Goal: Task Accomplishment & Management: Use online tool/utility

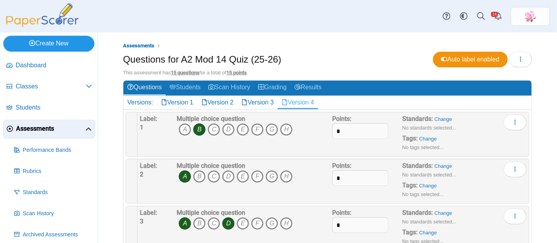
click at [71, 47] on link "Create New" at bounding box center [48, 44] width 91 height 16
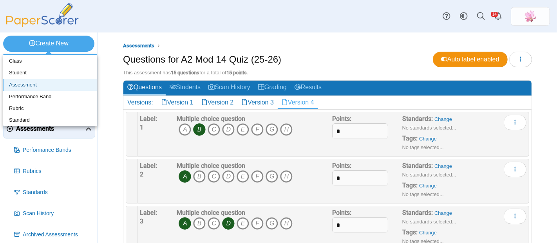
click at [32, 83] on link "Assessment" at bounding box center [50, 85] width 94 height 12
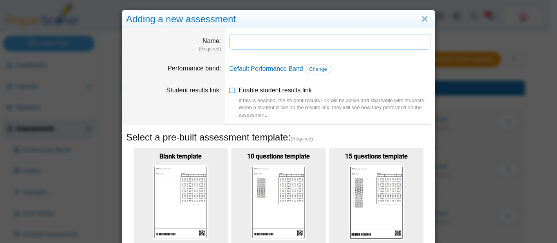
click at [240, 40] on input "Name" at bounding box center [330, 42] width 202 height 16
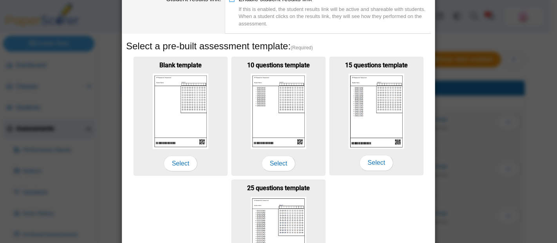
scroll to position [133, 0]
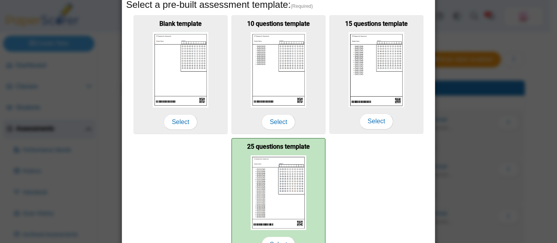
type input "**********"
click at [293, 171] on img at bounding box center [279, 192] width 56 height 75
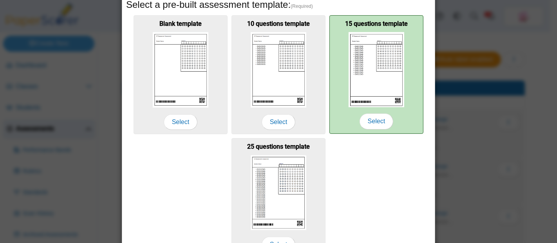
click at [356, 83] on img at bounding box center [377, 69] width 56 height 75
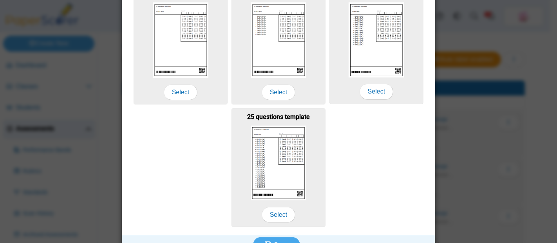
scroll to position [176, 0]
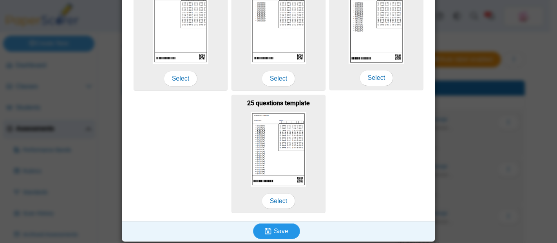
click at [274, 228] on span "Save" at bounding box center [281, 231] width 14 height 7
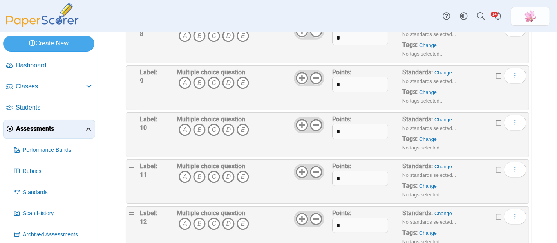
scroll to position [585, 0]
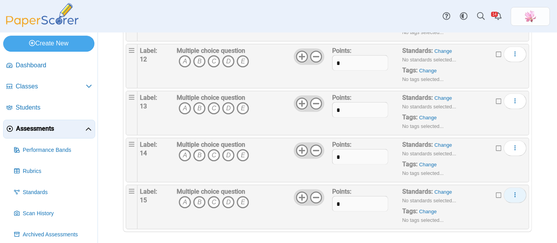
click at [512, 191] on button "More options" at bounding box center [515, 196] width 23 height 16
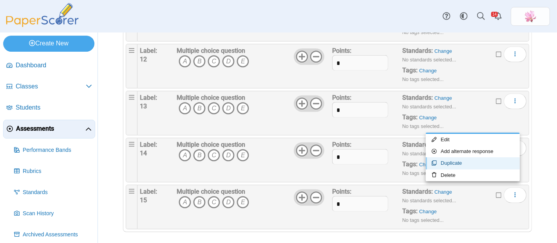
click at [480, 163] on link "Duplicate" at bounding box center [473, 163] width 94 height 12
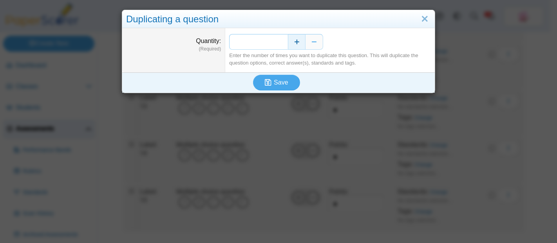
drag, startPoint x: 277, startPoint y: 38, endPoint x: 284, endPoint y: 39, distance: 7.1
click at [284, 39] on div "*" at bounding box center [330, 42] width 202 height 16
type input "*"
click at [265, 83] on icon "submit" at bounding box center [268, 82] width 7 height 7
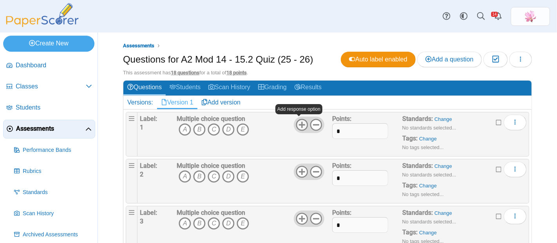
click at [300, 125] on icon at bounding box center [302, 125] width 13 height 13
click at [313, 126] on icon at bounding box center [316, 125] width 13 height 13
click at [512, 121] on icon "More options" at bounding box center [515, 122] width 6 height 6
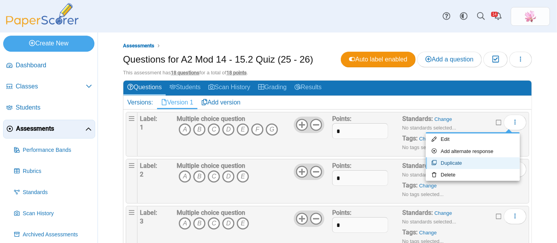
click at [476, 165] on link "Duplicate" at bounding box center [473, 163] width 94 height 12
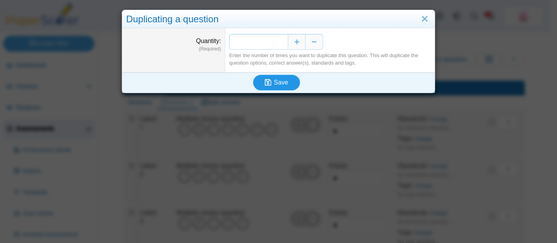
type input "**"
click at [282, 87] on button "Save" at bounding box center [276, 83] width 47 height 16
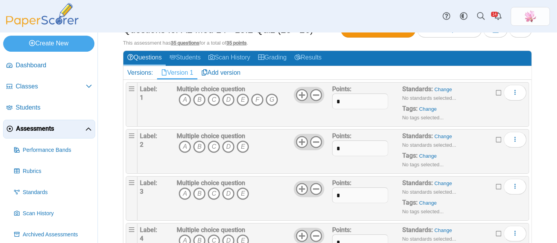
scroll to position [43, 0]
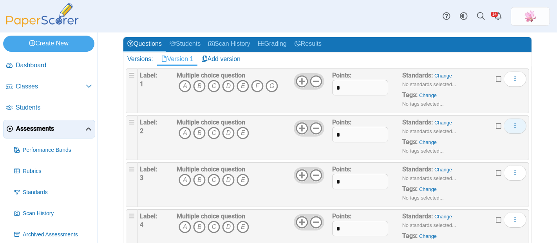
click at [512, 125] on icon "More options" at bounding box center [515, 126] width 6 height 6
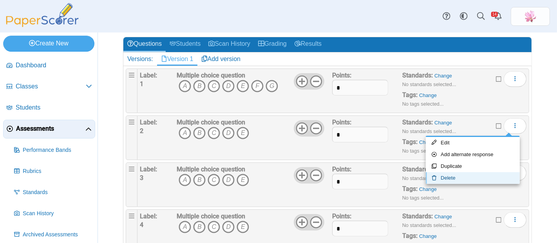
click at [472, 179] on link "Delete" at bounding box center [473, 178] width 94 height 12
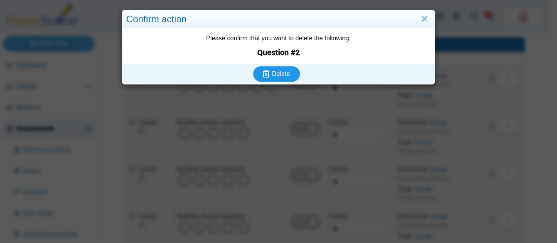
click at [278, 74] on span "Delete" at bounding box center [281, 74] width 18 height 7
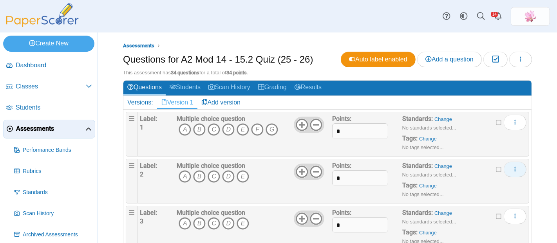
click at [512, 167] on icon "More options" at bounding box center [515, 169] width 6 height 6
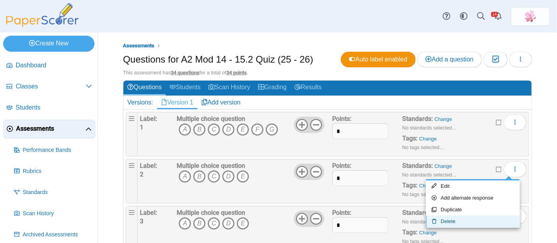
click at [464, 225] on link "Delete" at bounding box center [473, 222] width 94 height 12
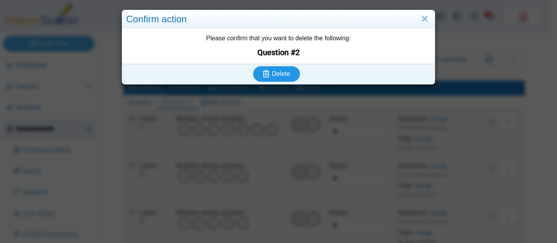
click at [285, 74] on span "Delete" at bounding box center [281, 74] width 18 height 7
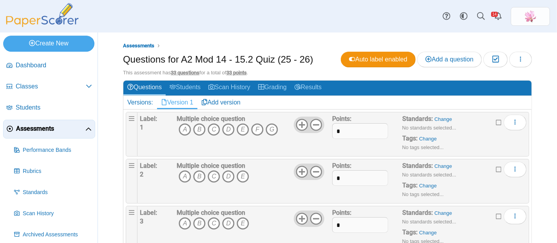
scroll to position [87, 0]
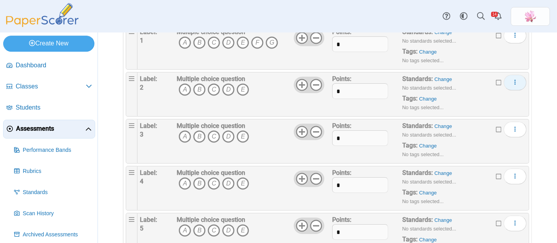
click at [512, 80] on icon "More options" at bounding box center [515, 82] width 6 height 6
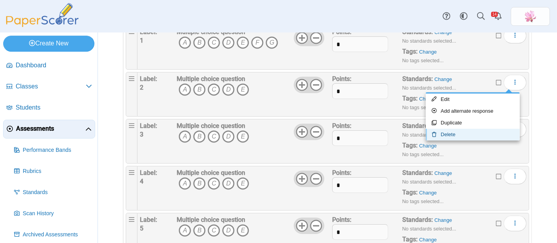
click at [460, 139] on link "Delete" at bounding box center [473, 135] width 94 height 12
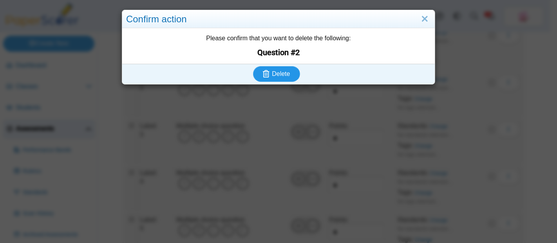
click at [275, 75] on span "Delete" at bounding box center [281, 74] width 18 height 7
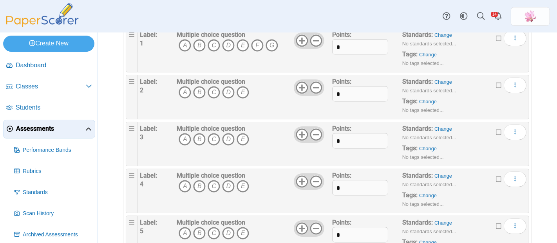
scroll to position [87, 0]
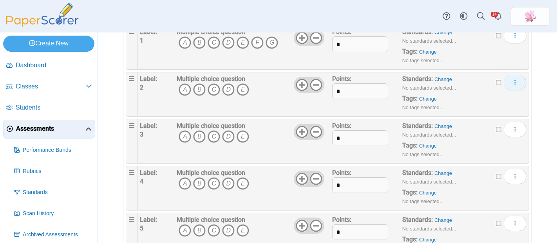
click at [512, 82] on icon "More options" at bounding box center [515, 82] width 6 height 6
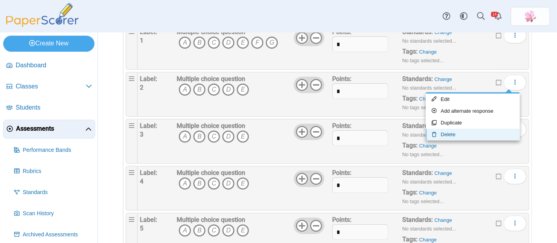
click at [475, 137] on link "Delete" at bounding box center [473, 135] width 94 height 12
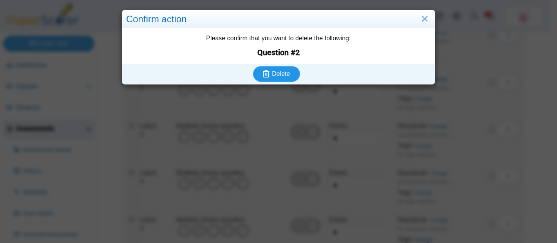
click at [279, 75] on span "Delete" at bounding box center [281, 74] width 18 height 7
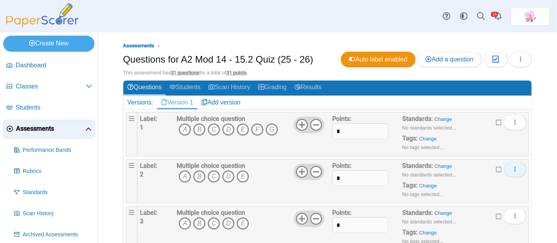
click at [514, 168] on button "More options" at bounding box center [515, 170] width 23 height 16
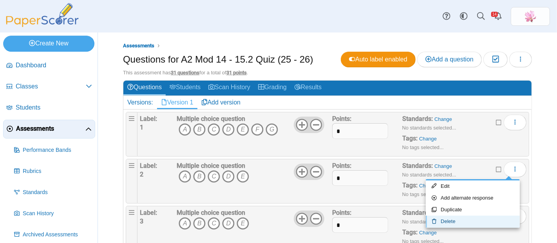
click at [459, 225] on link "Delete" at bounding box center [473, 222] width 94 height 12
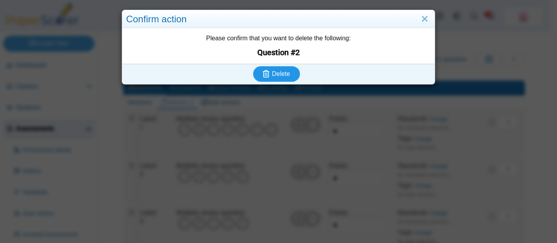
click at [276, 67] on button "Delete" at bounding box center [276, 74] width 47 height 16
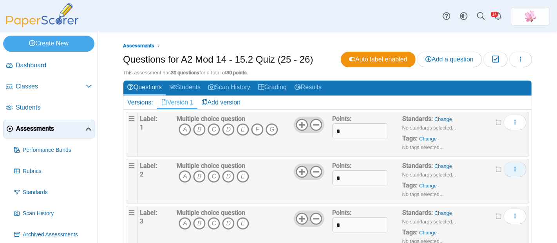
click at [512, 168] on button "More options" at bounding box center [515, 170] width 23 height 16
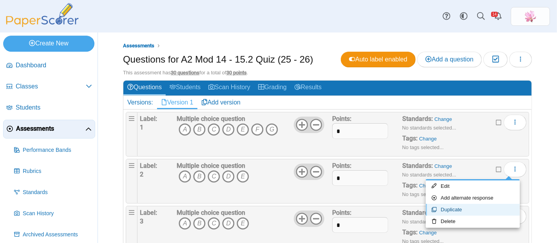
click at [473, 215] on link "Duplicate" at bounding box center [473, 210] width 94 height 12
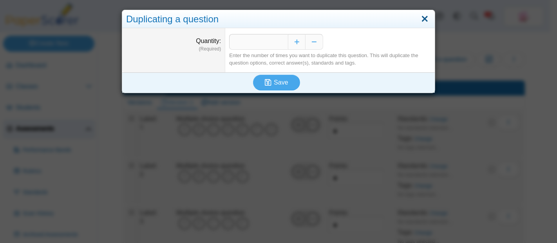
click at [422, 17] on link "Close" at bounding box center [425, 19] width 12 height 13
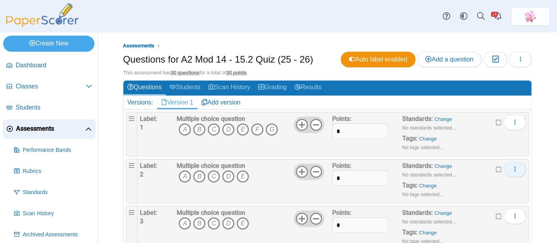
click at [512, 170] on icon "More options" at bounding box center [515, 169] width 6 height 6
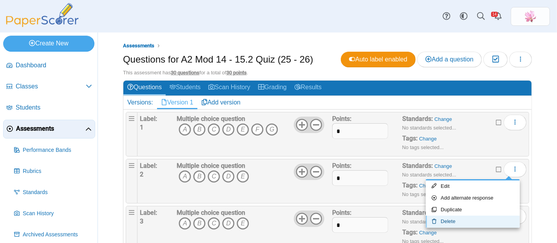
click at [466, 217] on link "Delete" at bounding box center [473, 222] width 94 height 12
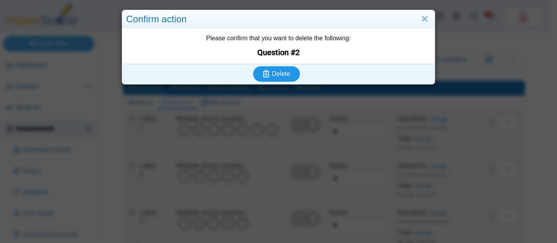
click at [274, 78] on button "Delete" at bounding box center [276, 74] width 47 height 16
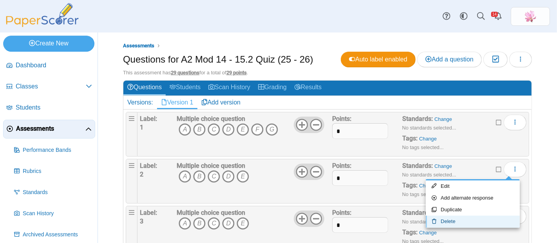
click at [483, 221] on link "Delete" at bounding box center [473, 222] width 94 height 12
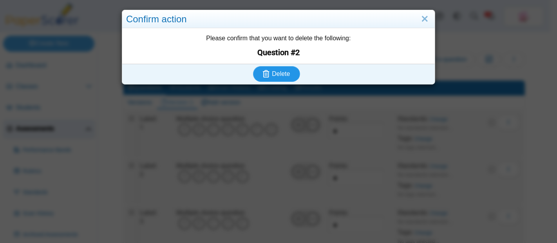
click at [285, 73] on span "Delete" at bounding box center [281, 74] width 18 height 7
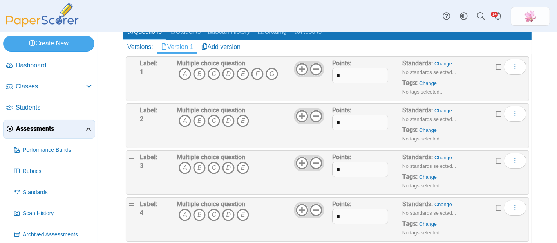
scroll to position [87, 0]
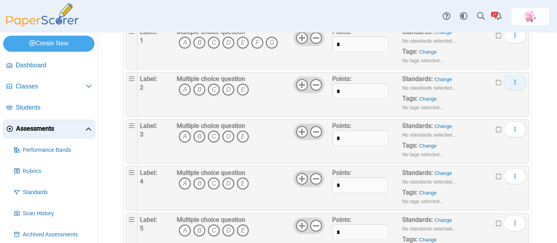
click at [515, 80] on use "More options" at bounding box center [515, 82] width 1 height 5
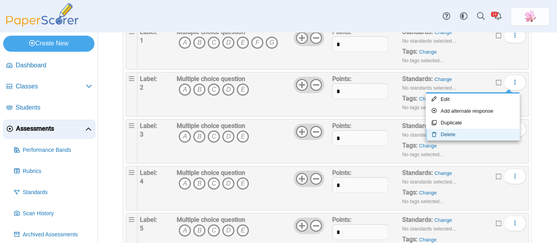
click at [463, 133] on link "Delete" at bounding box center [473, 135] width 94 height 12
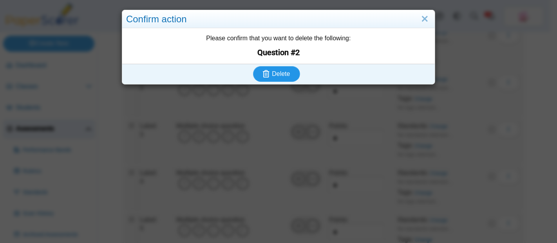
click at [280, 71] on span "Delete" at bounding box center [281, 74] width 18 height 7
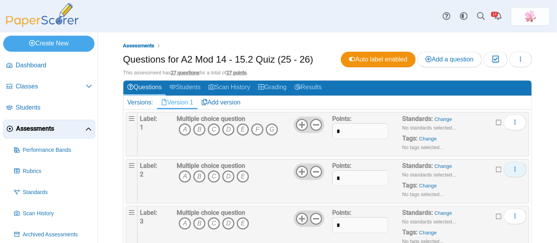
click at [512, 167] on icon "More options" at bounding box center [515, 169] width 6 height 6
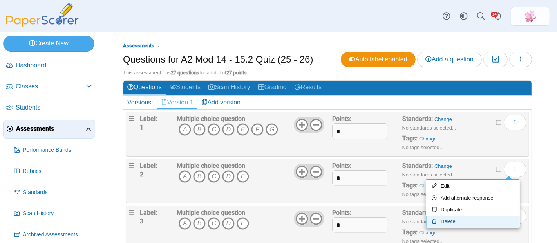
click at [460, 217] on link "Delete" at bounding box center [473, 222] width 94 height 12
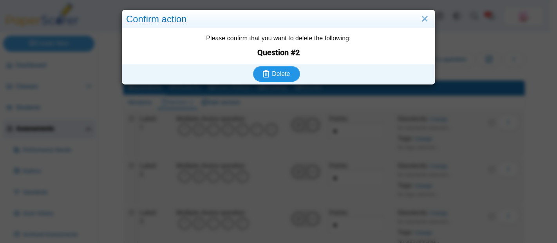
click at [268, 72] on icon "submit" at bounding box center [267, 74] width 9 height 9
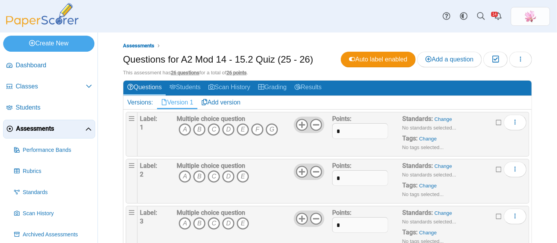
scroll to position [87, 0]
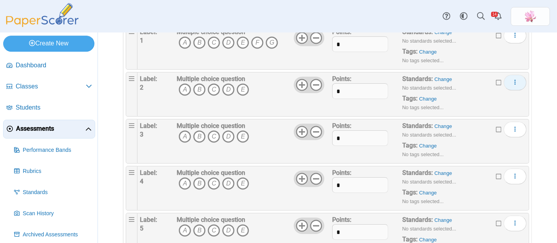
click at [514, 81] on button "More options" at bounding box center [515, 83] width 23 height 16
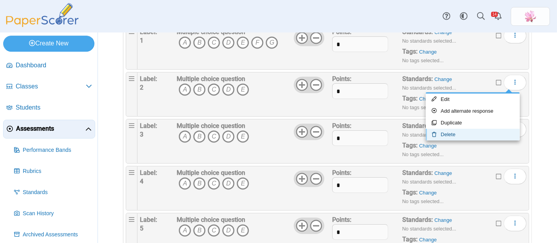
click at [472, 129] on link "Delete" at bounding box center [473, 135] width 94 height 12
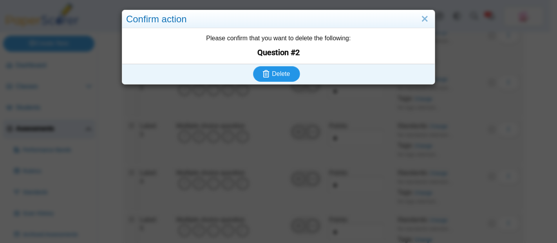
click at [285, 74] on span "Delete" at bounding box center [281, 74] width 18 height 7
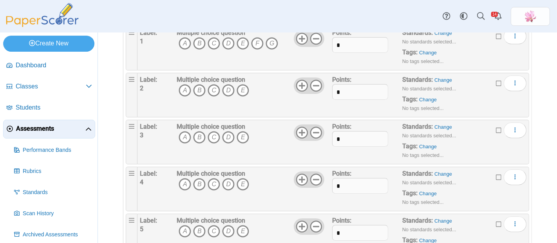
scroll to position [87, 0]
click at [512, 82] on icon "More options" at bounding box center [515, 82] width 6 height 6
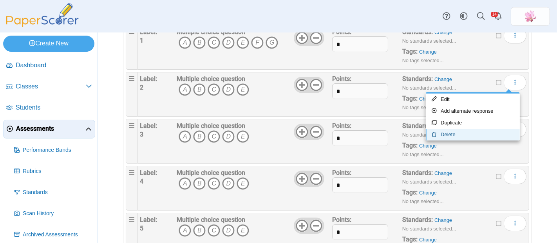
click at [465, 132] on link "Delete" at bounding box center [473, 135] width 94 height 12
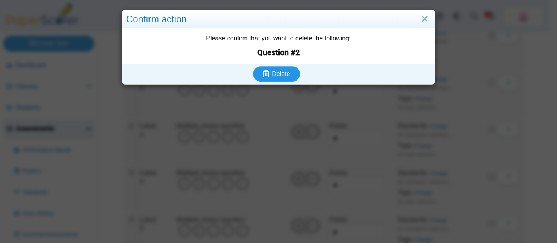
click at [276, 77] on span "Delete" at bounding box center [281, 74] width 18 height 7
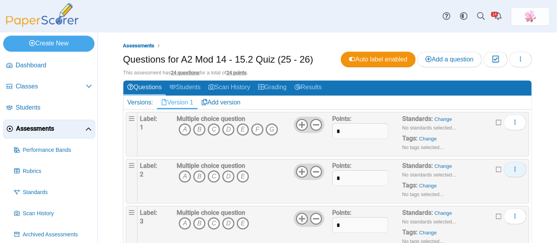
click at [512, 167] on icon "More options" at bounding box center [515, 169] width 6 height 6
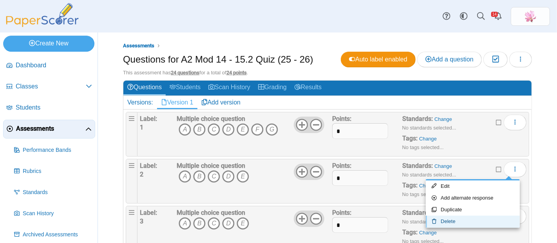
click at [464, 221] on link "Delete" at bounding box center [473, 222] width 94 height 12
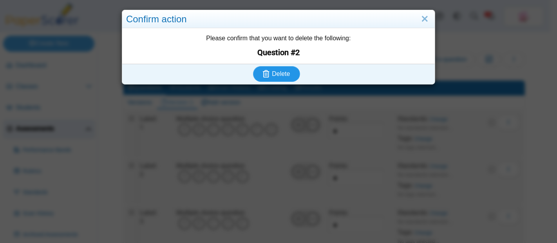
click at [287, 79] on button "Delete" at bounding box center [276, 74] width 47 height 16
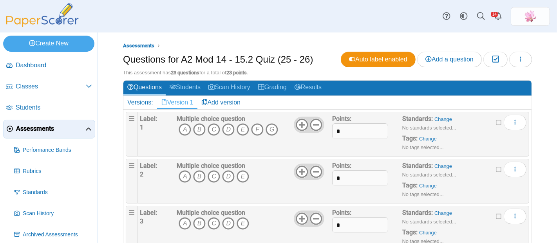
scroll to position [87, 0]
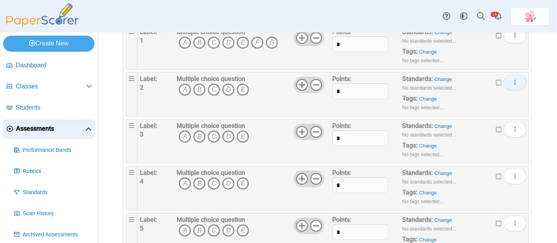
click at [515, 80] on use "More options" at bounding box center [515, 82] width 1 height 5
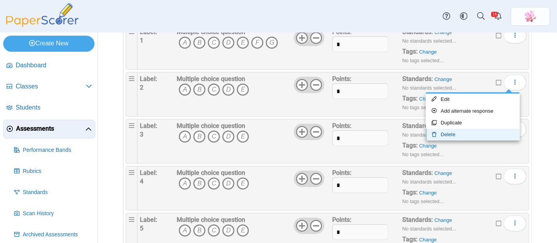
click at [463, 136] on link "Delete" at bounding box center [473, 135] width 94 height 12
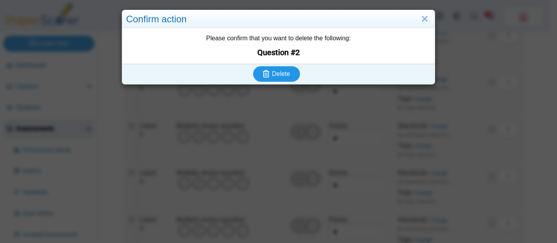
click at [274, 78] on button "Delete" at bounding box center [276, 74] width 47 height 16
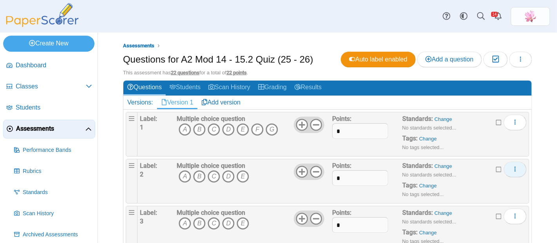
click at [512, 166] on span "More options" at bounding box center [515, 169] width 6 height 7
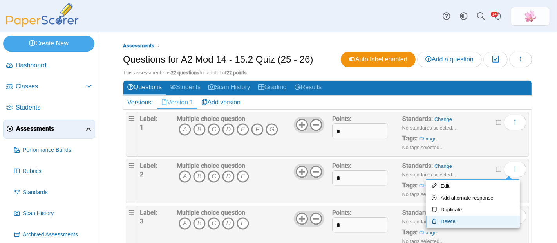
click at [457, 224] on link "Delete" at bounding box center [473, 222] width 94 height 12
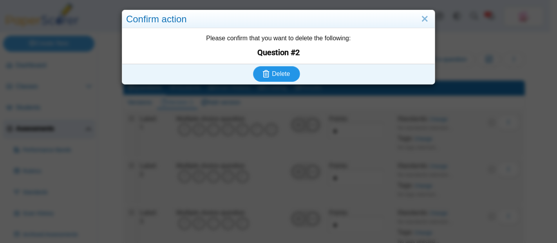
click at [263, 75] on use "submit" at bounding box center [266, 73] width 7 height 7
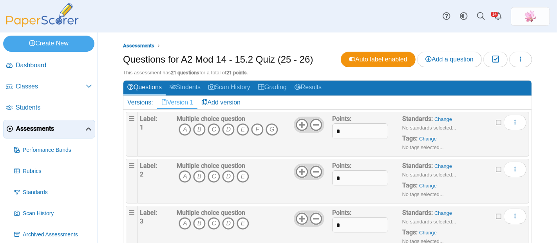
scroll to position [87, 0]
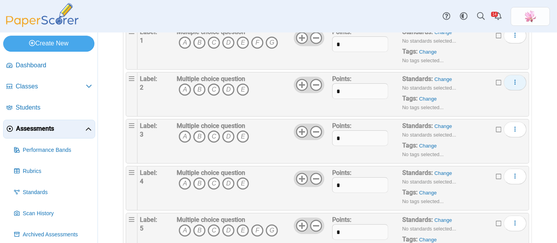
click at [514, 83] on button "More options" at bounding box center [515, 83] width 23 height 16
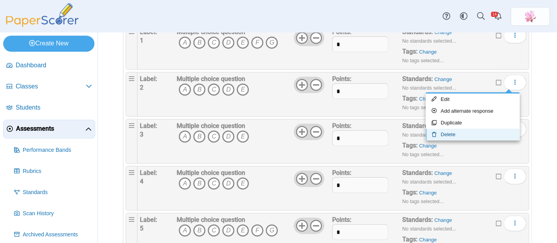
click at [459, 136] on link "Delete" at bounding box center [473, 135] width 94 height 12
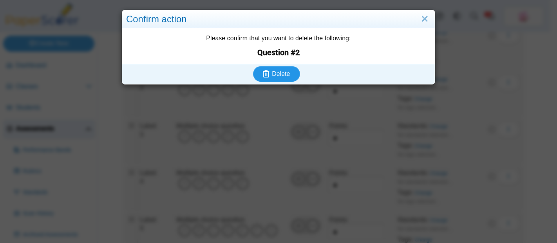
click at [278, 74] on span "Delete" at bounding box center [281, 74] width 18 height 7
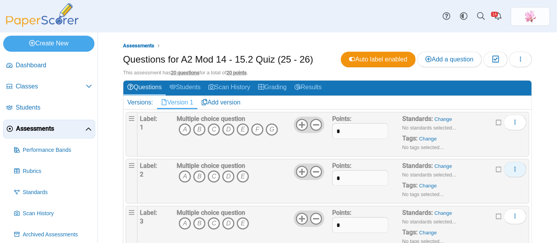
click at [512, 167] on icon "More options" at bounding box center [515, 169] width 6 height 6
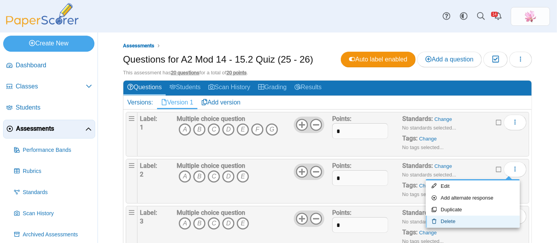
click at [456, 221] on link "Delete" at bounding box center [473, 222] width 94 height 12
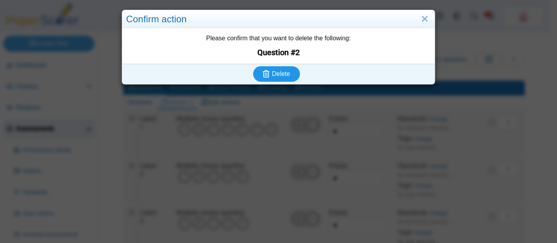
click at [285, 77] on span "Delete" at bounding box center [281, 74] width 18 height 7
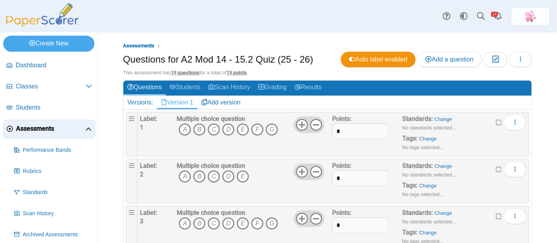
scroll to position [43, 0]
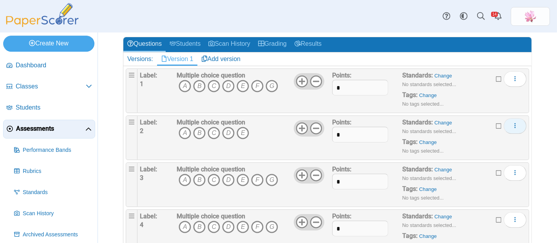
click at [513, 126] on button "More options" at bounding box center [515, 126] width 23 height 16
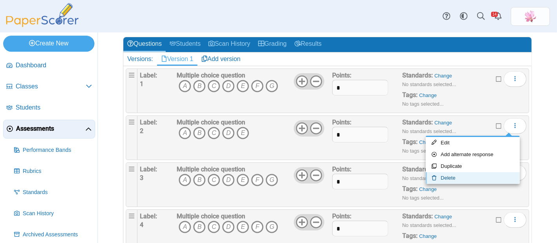
click at [460, 180] on link "Delete" at bounding box center [473, 178] width 94 height 12
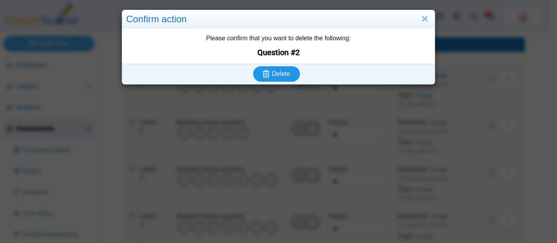
click at [275, 69] on button "Delete" at bounding box center [276, 74] width 47 height 16
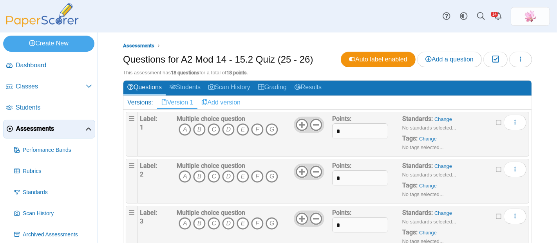
click at [223, 101] on link "Add version" at bounding box center [220, 102] width 47 height 13
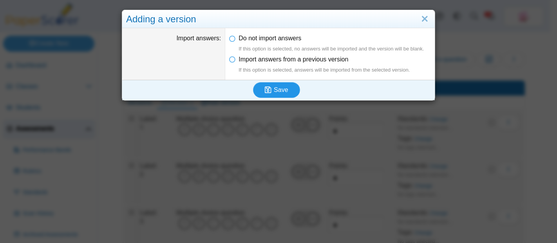
click at [274, 90] on span "Save" at bounding box center [281, 90] width 14 height 7
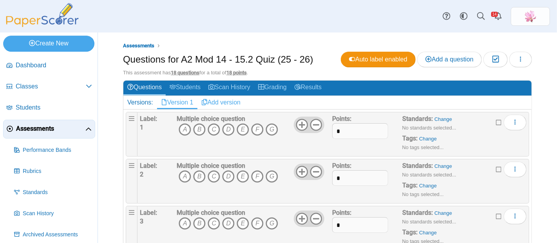
click at [229, 99] on link "Add version" at bounding box center [220, 102] width 47 height 13
click at [259, 103] on link "Add version" at bounding box center [260, 102] width 47 height 13
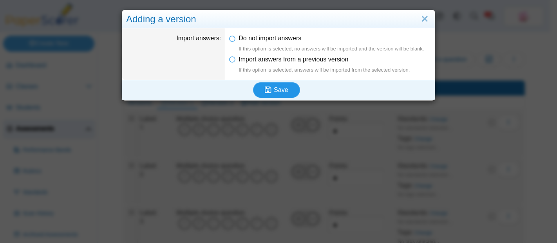
click at [277, 89] on span "Save" at bounding box center [281, 90] width 14 height 7
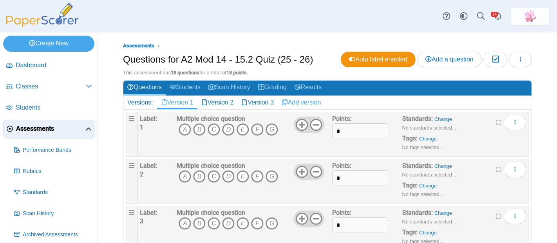
click at [321, 99] on link "Add version" at bounding box center [301, 102] width 47 height 13
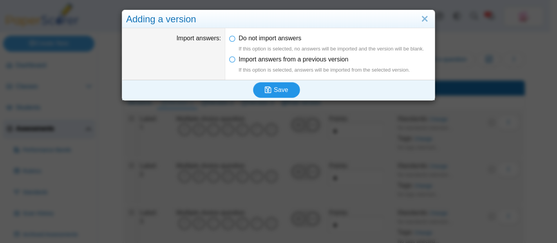
click at [277, 92] on span "Save" at bounding box center [281, 90] width 14 height 7
